Goal: Check status: Check status

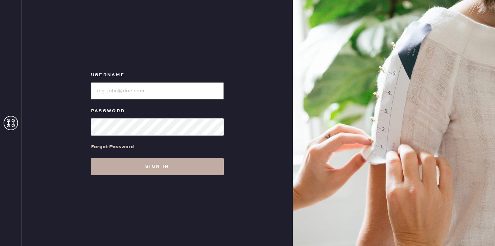
type input "[EMAIL_ADDRESS][DOMAIN_NAME]"
click at [169, 169] on button "Sign in" at bounding box center [157, 166] width 133 height 17
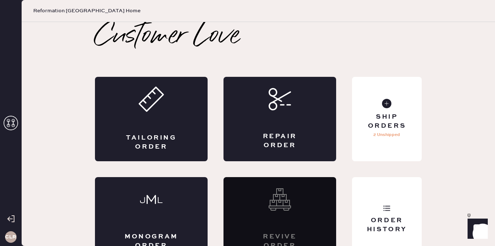
click at [8, 124] on icon at bounding box center [11, 123] width 14 height 14
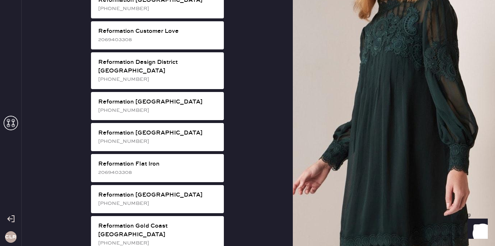
scroll to position [366, 0]
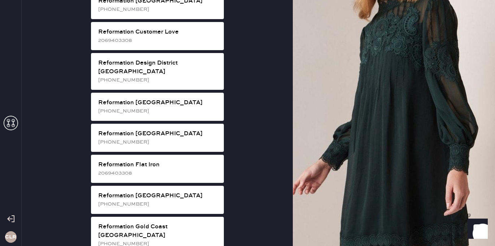
click at [155, 130] on div "Reformation [GEOGRAPHIC_DATA]" at bounding box center [158, 134] width 120 height 9
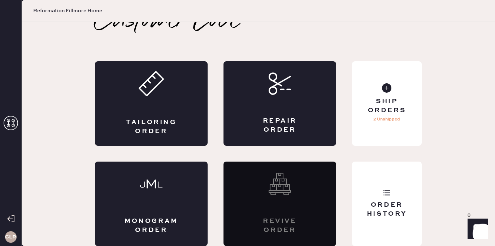
scroll to position [16, 0]
click at [375, 189] on div "Order History" at bounding box center [387, 204] width 70 height 84
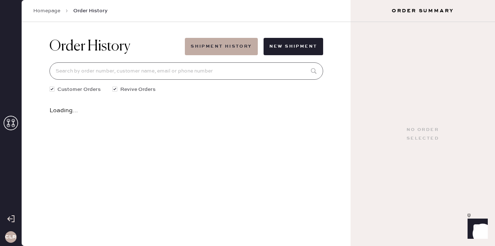
click at [195, 72] on input at bounding box center [186, 70] width 274 height 17
paste input "81914"
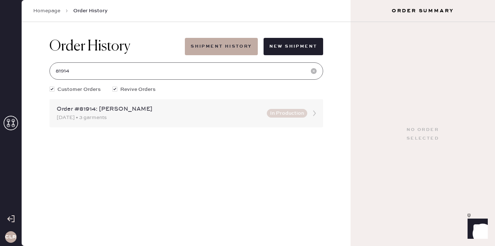
type input "81914"
click at [193, 113] on div "Order #81914: [PERSON_NAME]" at bounding box center [160, 109] width 206 height 9
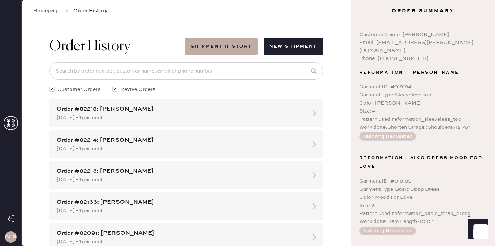
scroll to position [148, 0]
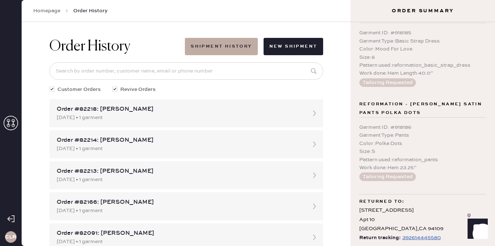
click at [405, 234] on div "392614445580" at bounding box center [421, 238] width 39 height 9
